Goal: Task Accomplishment & Management: Use online tool/utility

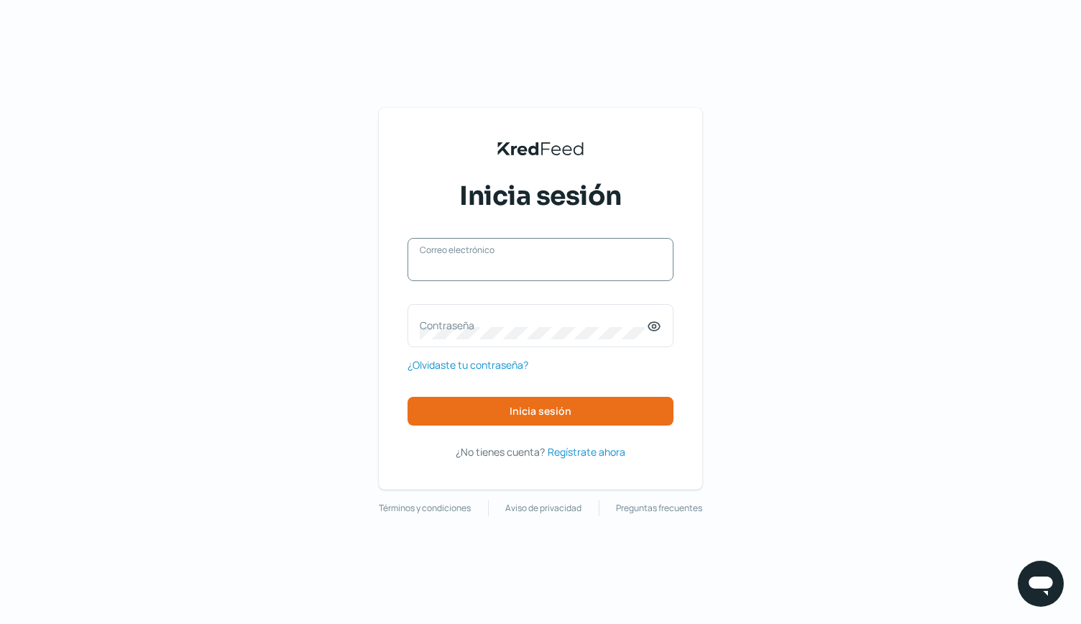
click at [456, 272] on input "Correo electrónico" at bounding box center [540, 266] width 241 height 13
type input "[PERSON_NAME][EMAIL_ADDRESS][DOMAIN_NAME]"
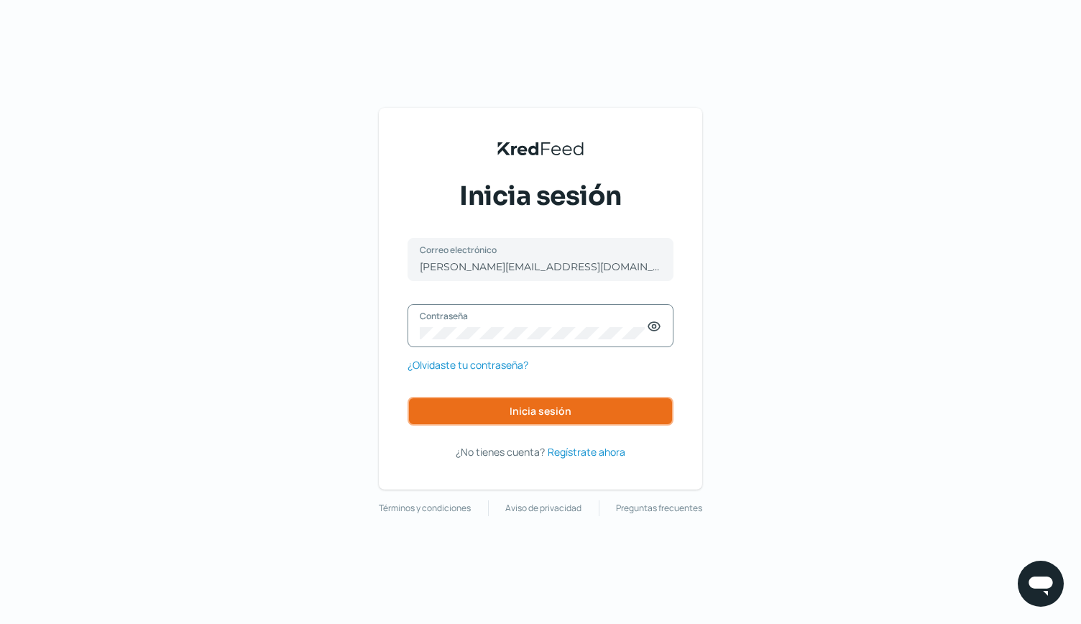
click at [507, 415] on button "Inicia sesión" at bounding box center [540, 411] width 266 height 29
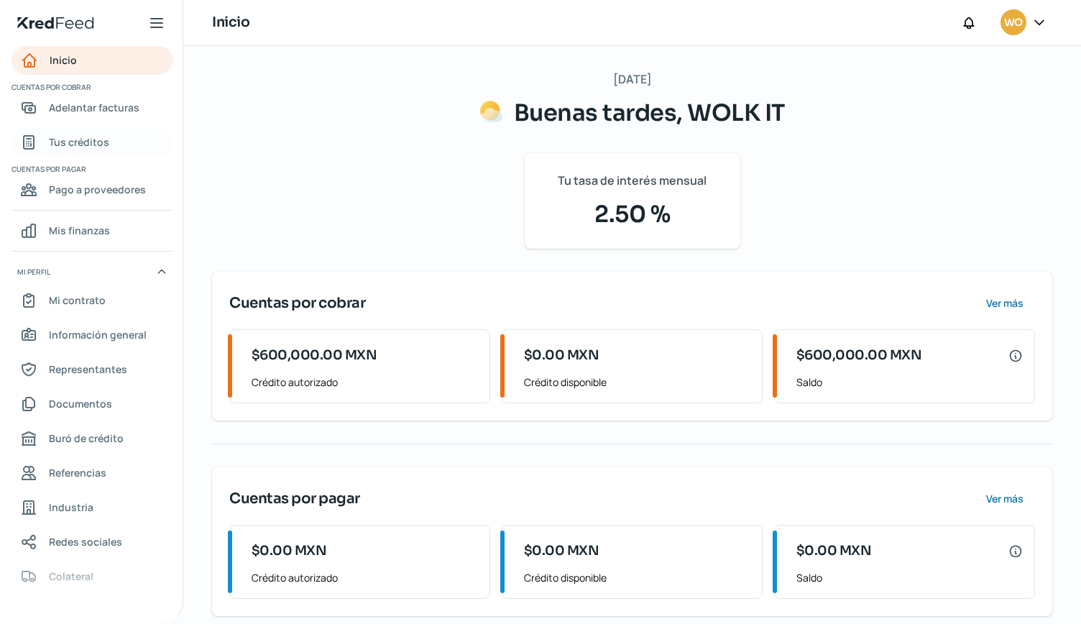
click at [70, 140] on span "Tus créditos" at bounding box center [79, 142] width 60 height 18
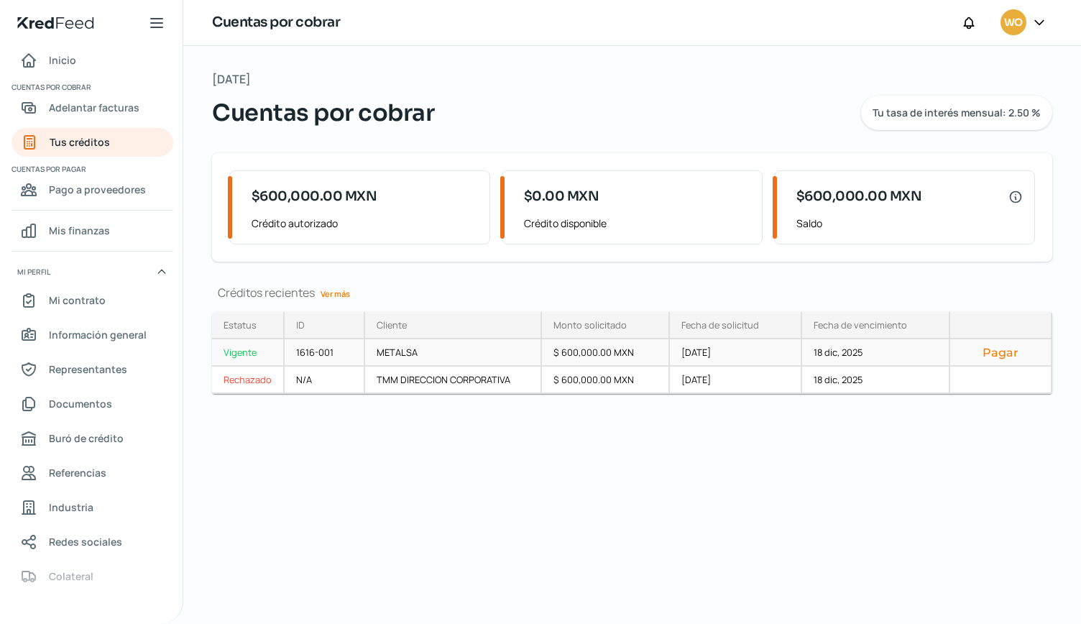
click at [997, 346] on button "Pagar" at bounding box center [1000, 352] width 78 height 14
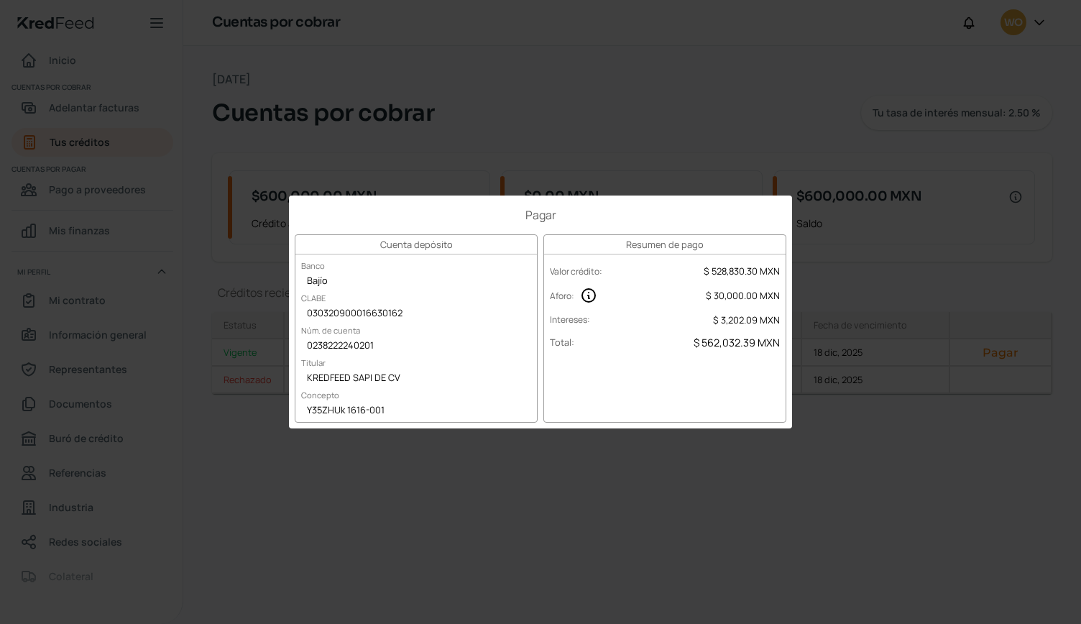
click at [573, 160] on div "Pagar Cuenta depósito Banco Bajío CLABE 030320900016630162 Núm. de cuenta 02382…" at bounding box center [540, 312] width 1081 height 624
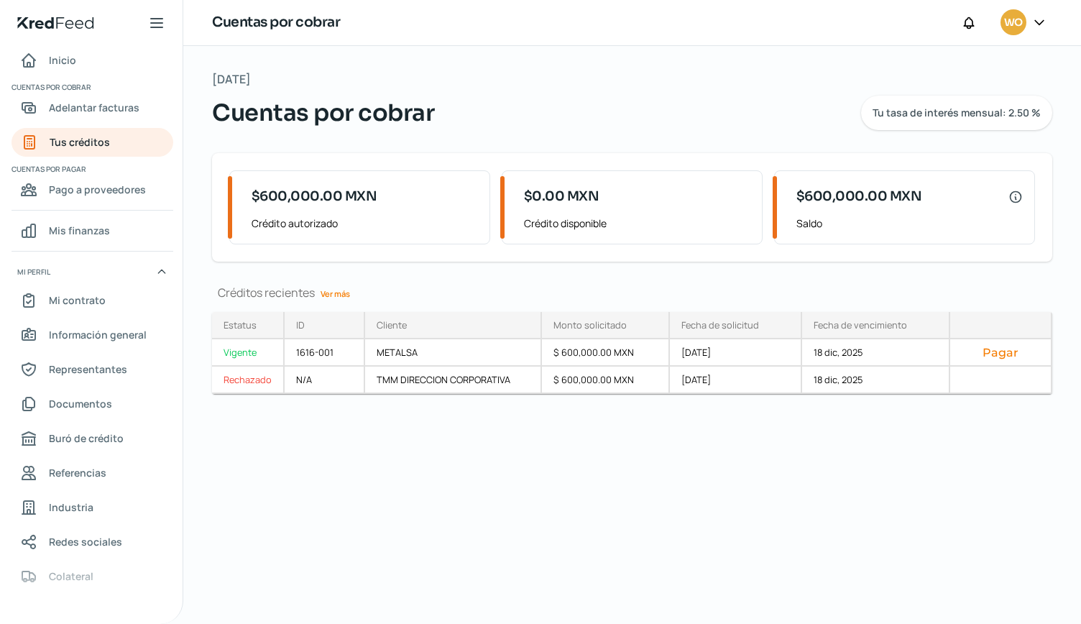
click at [162, 268] on icon at bounding box center [161, 271] width 11 height 11
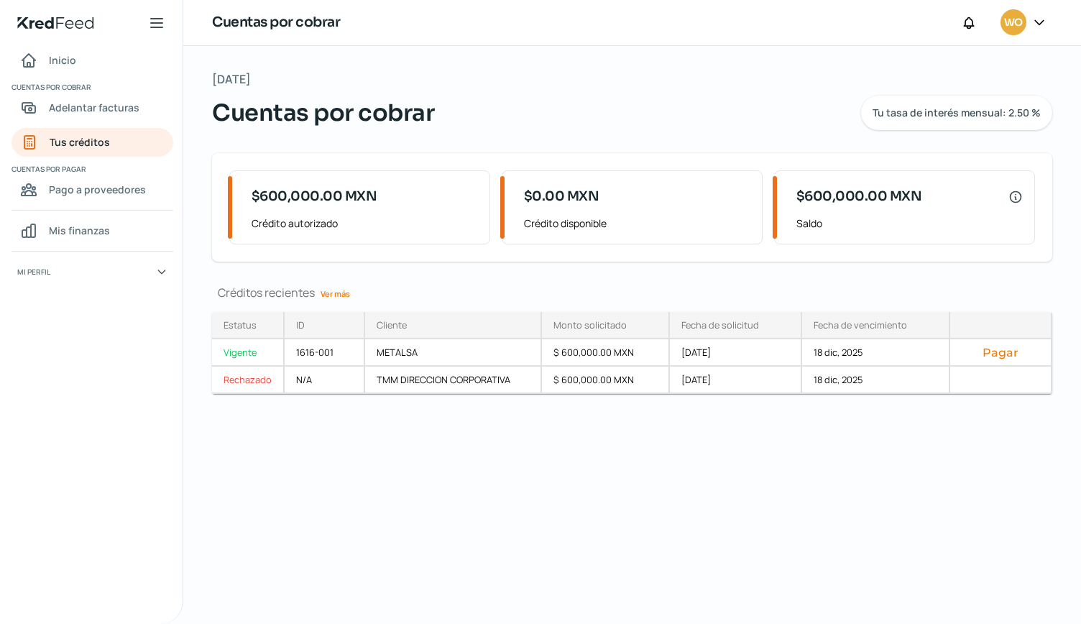
click at [162, 268] on icon at bounding box center [161, 271] width 11 height 11
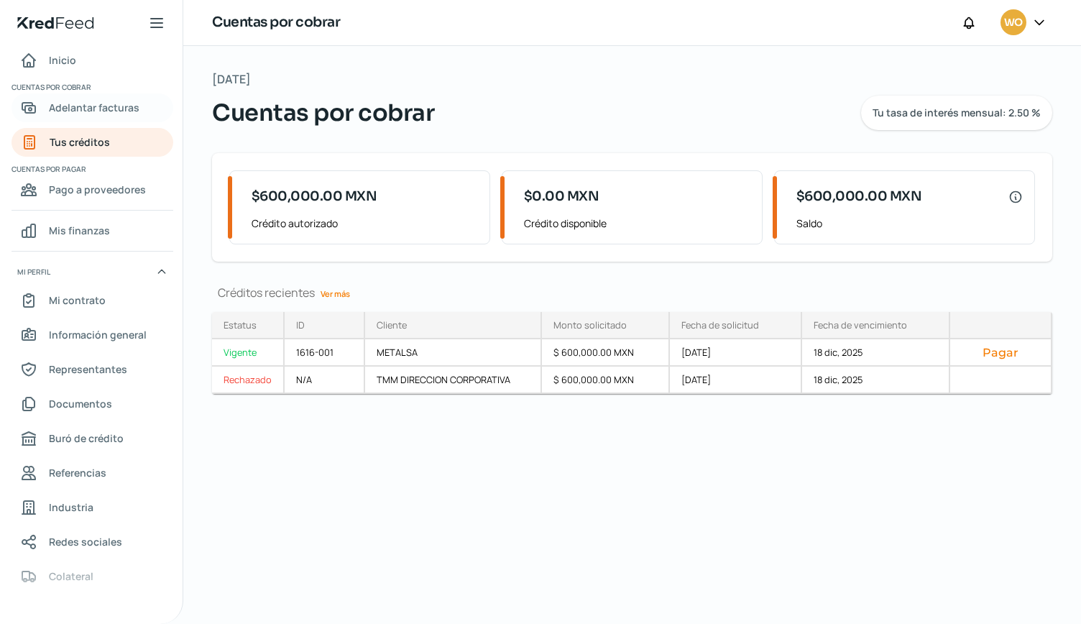
click at [88, 113] on span "Adelantar facturas" at bounding box center [94, 107] width 91 height 18
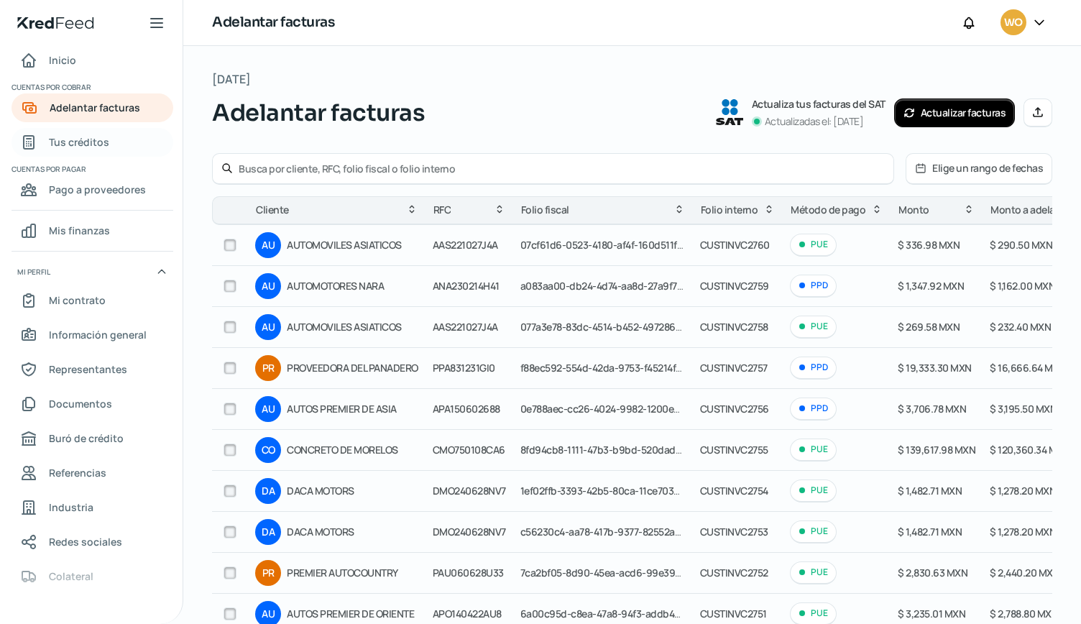
click at [77, 140] on span "Tus créditos" at bounding box center [79, 142] width 60 height 18
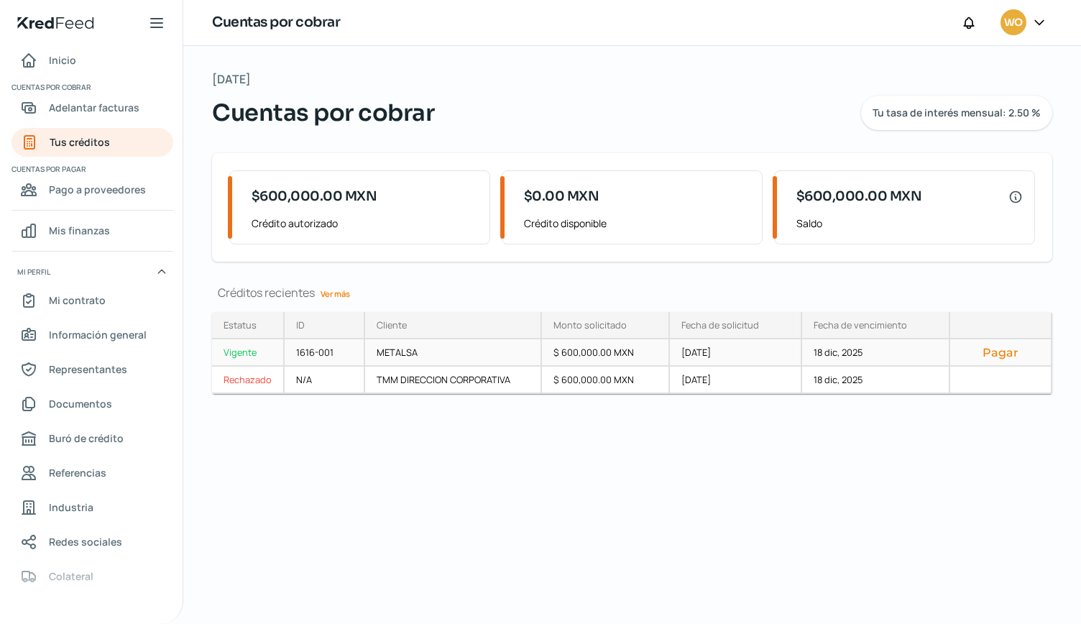
click at [1007, 352] on button "Pagar" at bounding box center [1000, 352] width 78 height 14
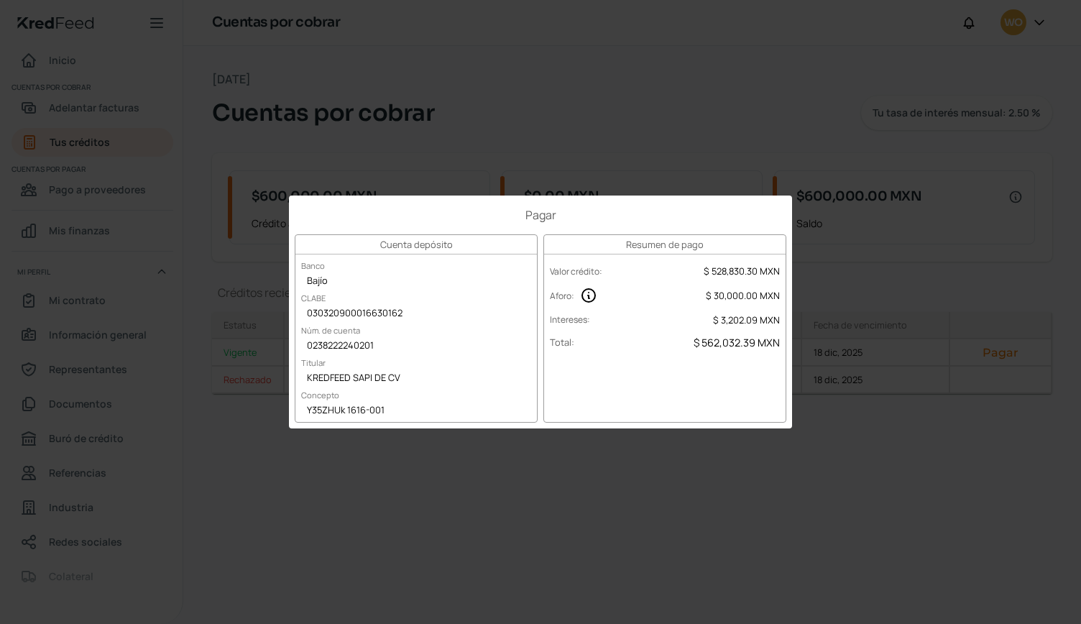
click at [593, 528] on div "Pagar Cuenta depósito Banco Bajío CLABE 030320900016630162 Núm. de cuenta 02382…" at bounding box center [540, 312] width 1081 height 624
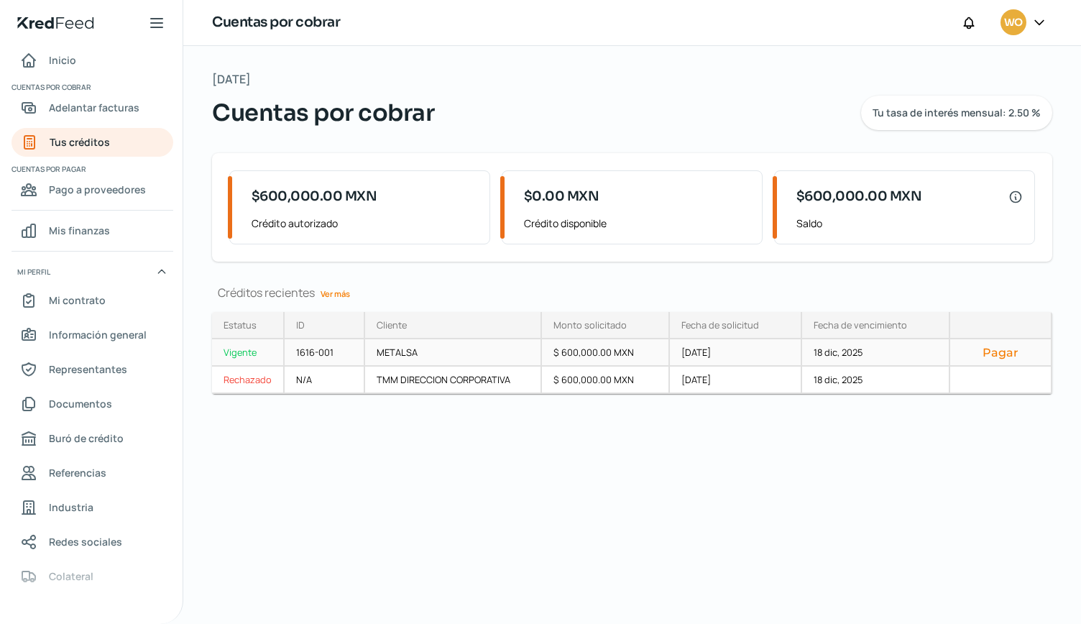
click at [991, 353] on button "Pagar" at bounding box center [1000, 352] width 78 height 14
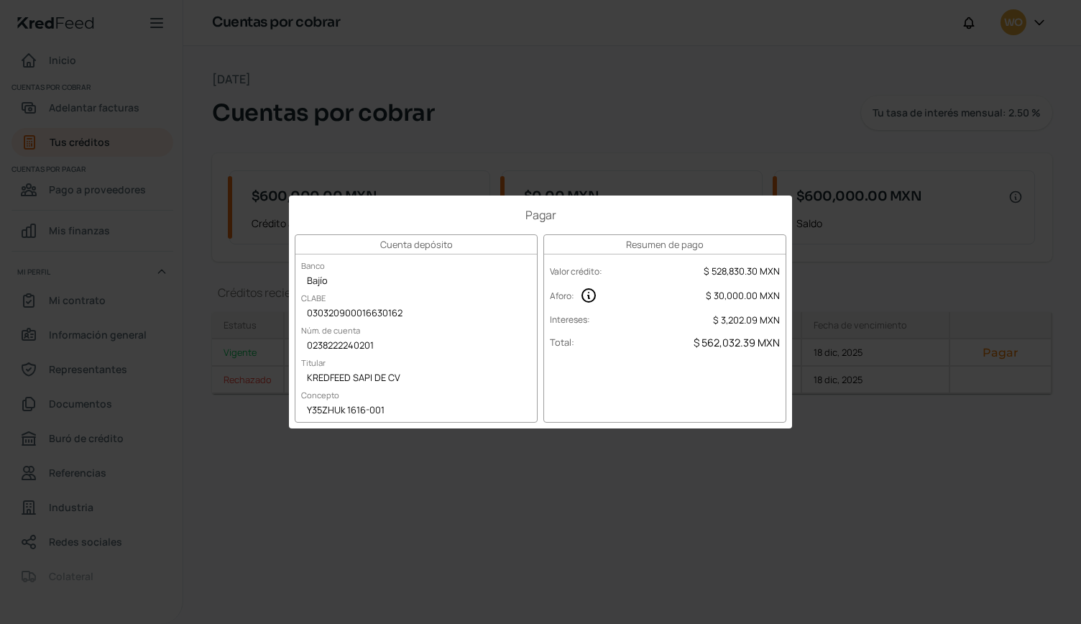
click at [493, 160] on div "Pagar Cuenta depósito Banco Bajío CLABE 030320900016630162 Núm. de cuenta 02382…" at bounding box center [540, 312] width 1081 height 624
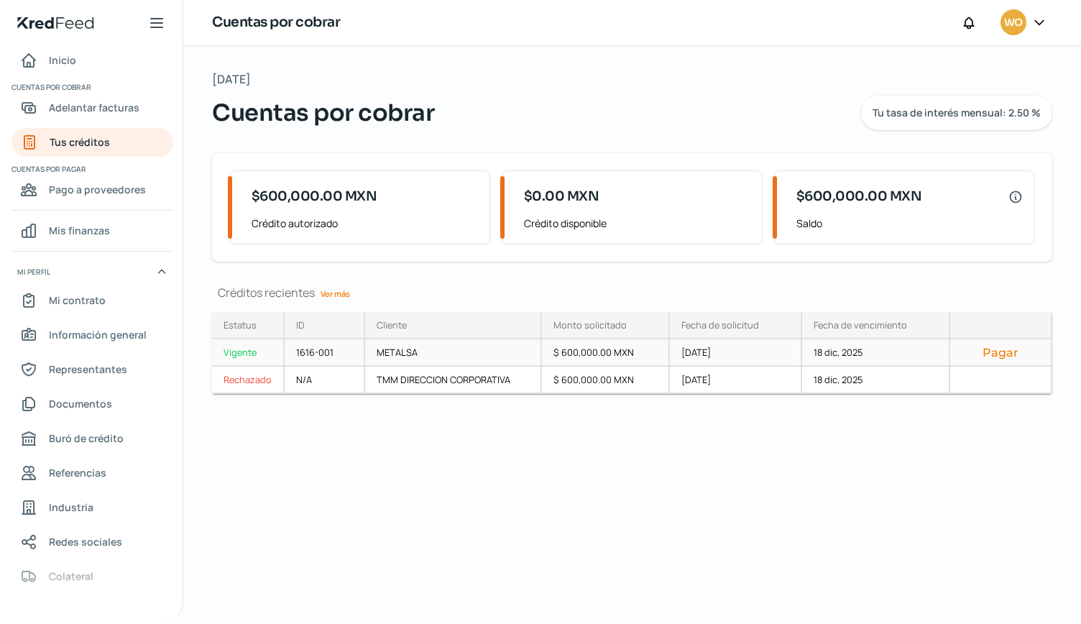
click at [1005, 354] on button "Pagar" at bounding box center [1000, 352] width 78 height 14
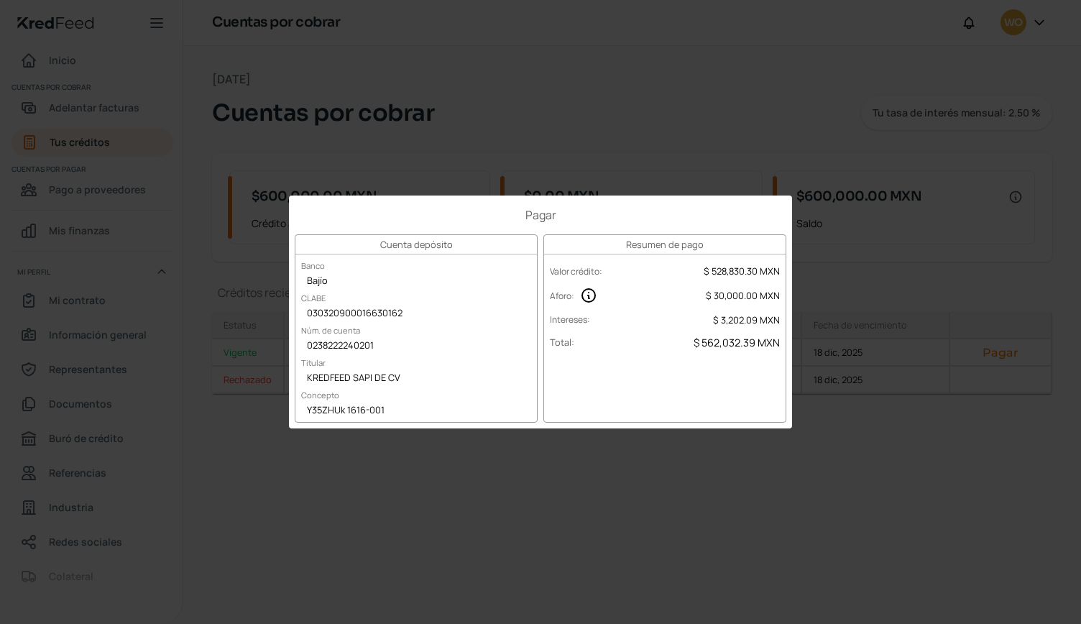
click at [655, 98] on div "Pagar Cuenta depósito Banco Bajío CLABE 030320900016630162 Núm. de cuenta 02382…" at bounding box center [540, 312] width 1081 height 624
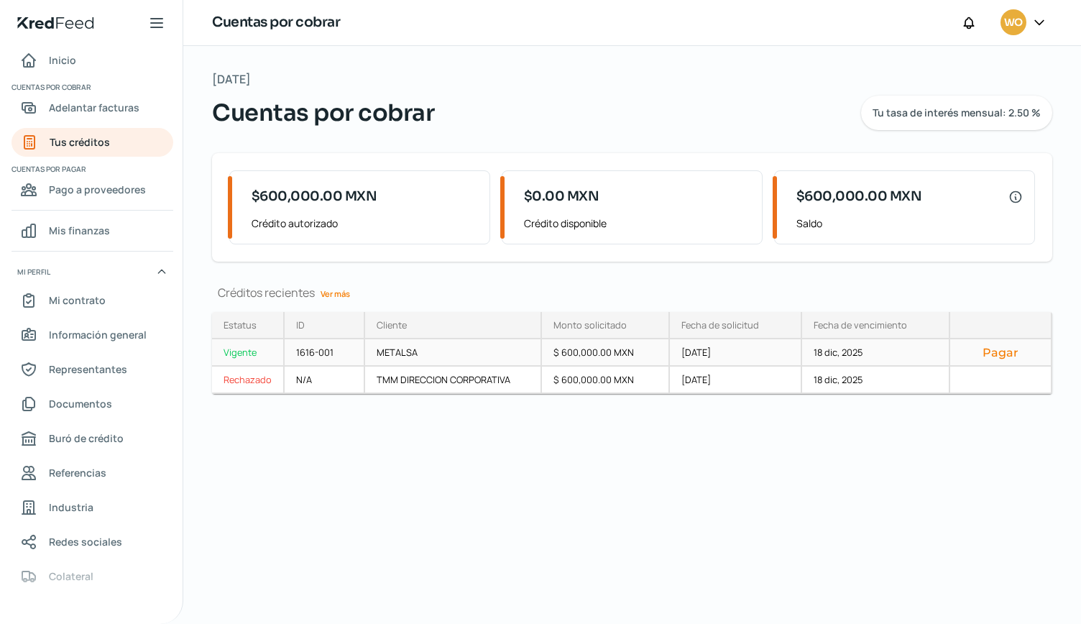
click at [1005, 351] on button "Pagar" at bounding box center [1000, 352] width 78 height 14
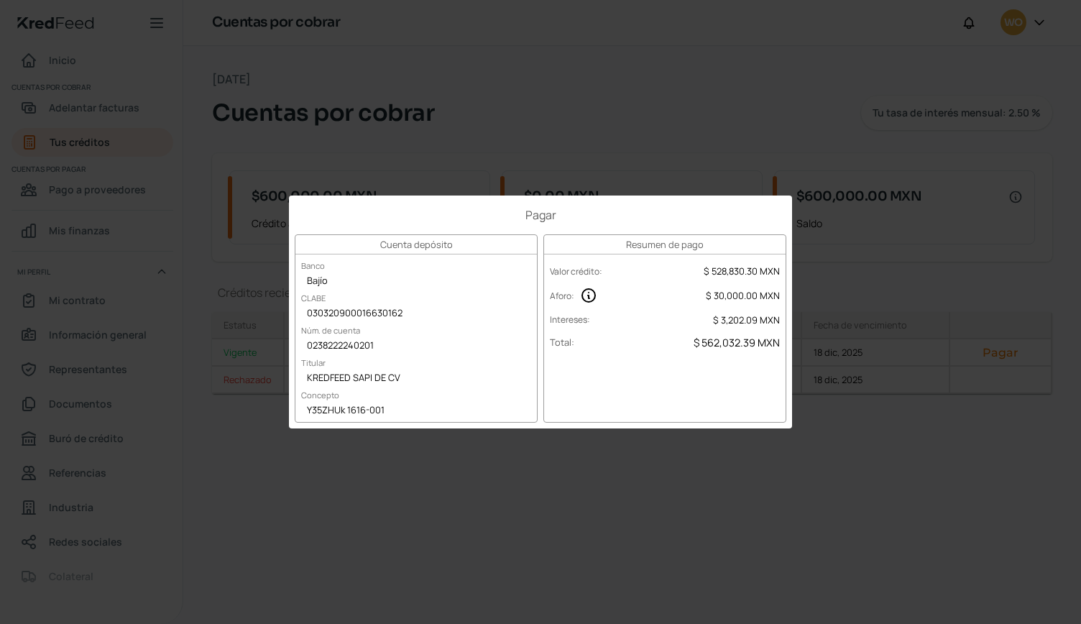
click at [542, 126] on div "Pagar Cuenta depósito Banco Bajío CLABE 030320900016630162 Núm. de cuenta 02382…" at bounding box center [540, 312] width 1081 height 624
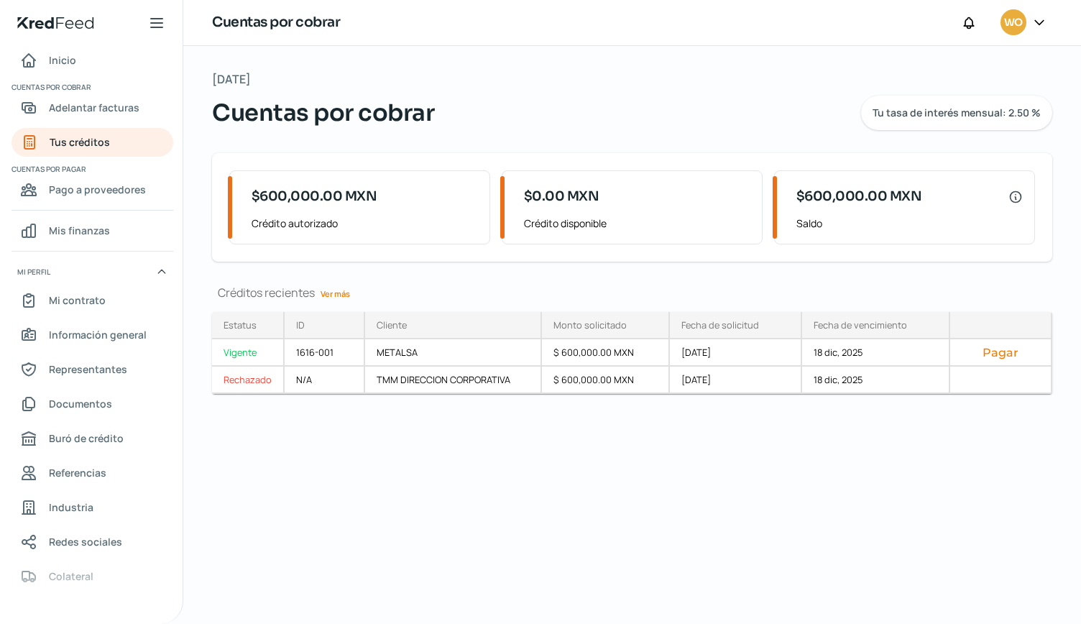
click at [1048, 25] on div at bounding box center [1039, 22] width 26 height 27
click at [1041, 25] on icon at bounding box center [1039, 22] width 14 height 14
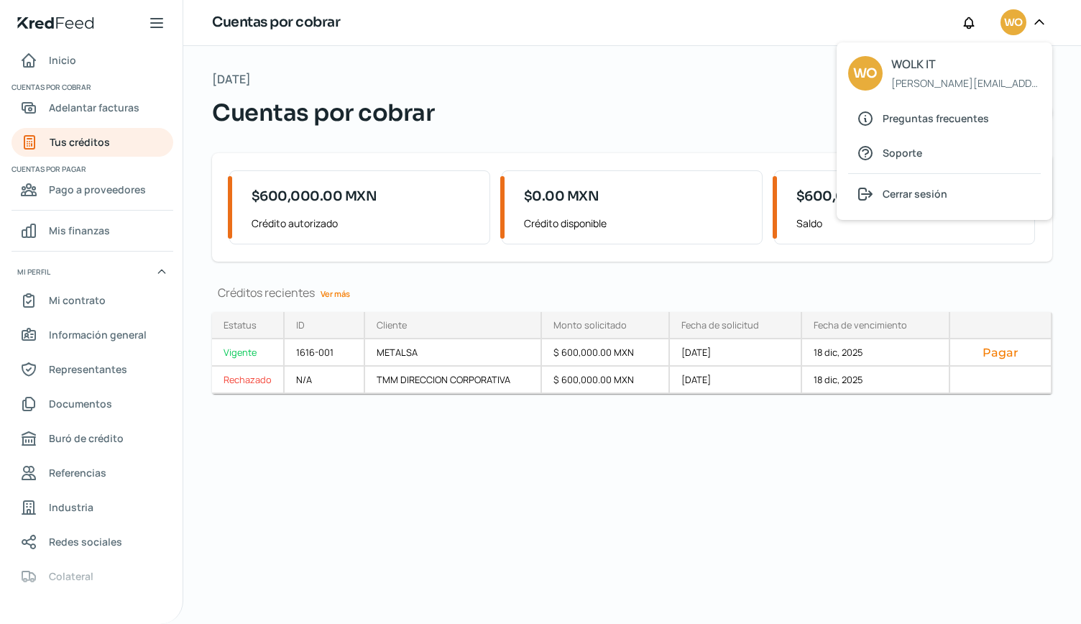
click at [709, 67] on div "[DATE] Cuentas por cobrar Tu tasa de interés mensual: 2.50 % $600,000.00 MXN Cr…" at bounding box center [632, 335] width 898 height 578
